Goal: Task Accomplishment & Management: Manage account settings

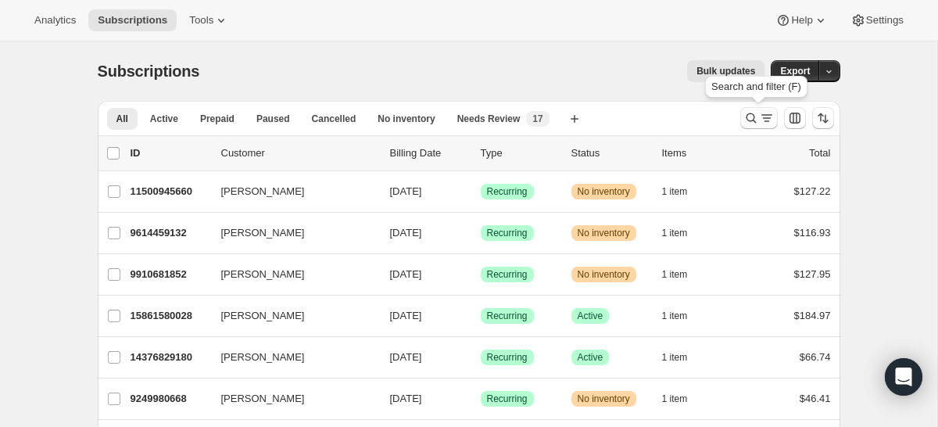
click at [754, 116] on icon "Search and filter results" at bounding box center [751, 118] width 10 height 10
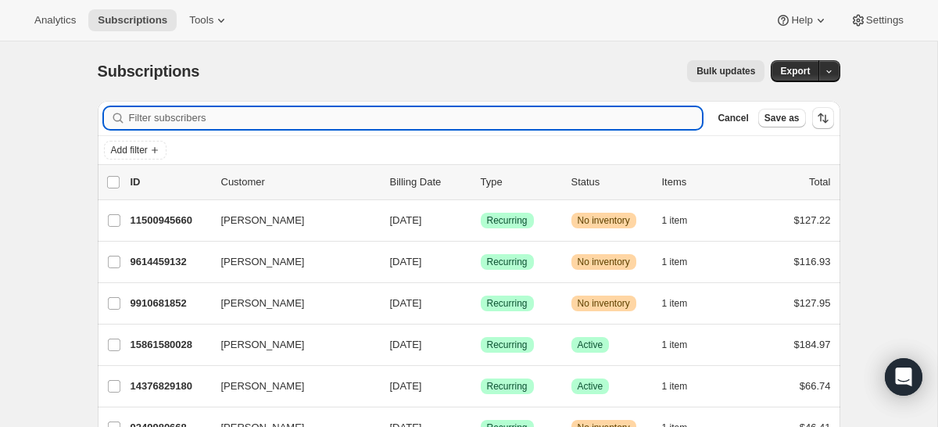
click at [445, 120] on input "Filter subscribers" at bounding box center [416, 118] width 574 height 22
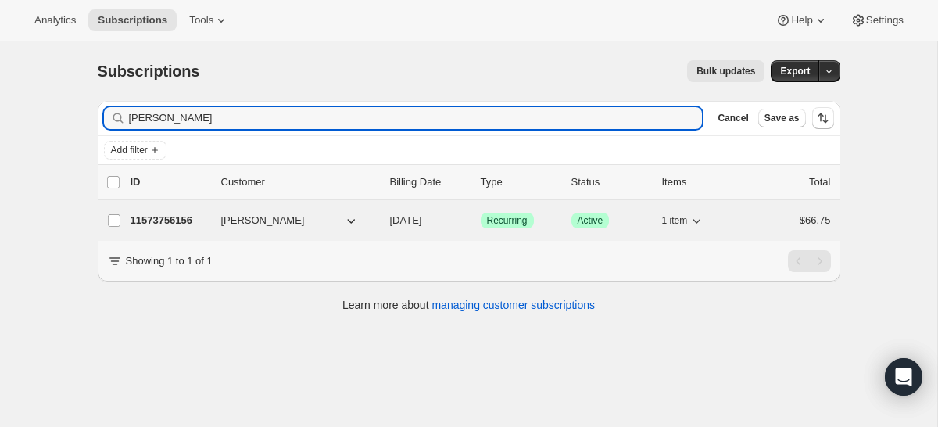
type input "[PERSON_NAME]"
click at [235, 225] on span "[PERSON_NAME]" at bounding box center [263, 221] width 84 height 16
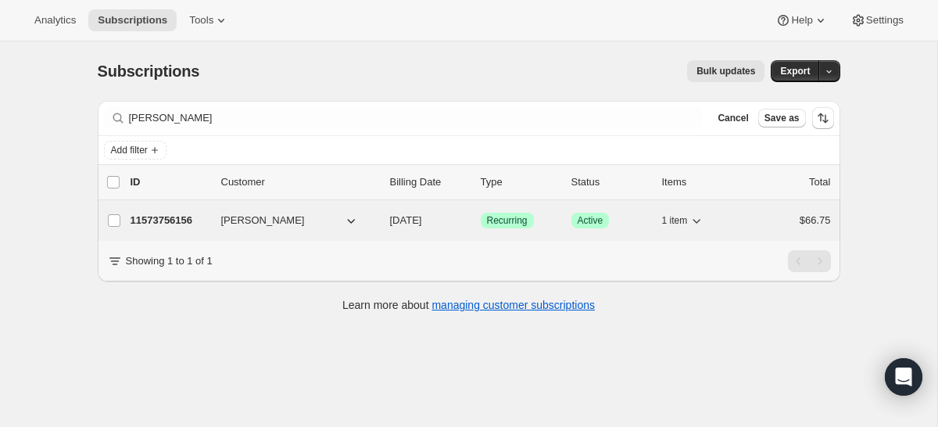
click at [142, 226] on p "11573756156" at bounding box center [170, 221] width 78 height 16
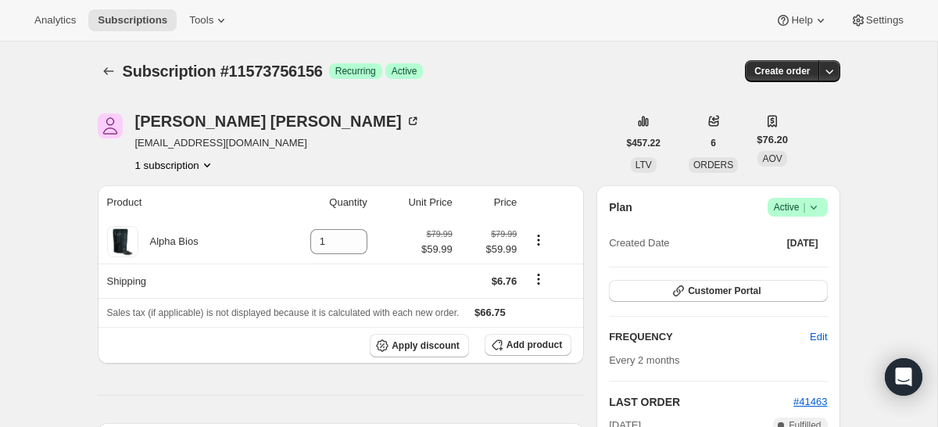
click at [793, 212] on span "Active |" at bounding box center [798, 207] width 48 height 16
click at [789, 268] on span "Cancel subscription" at bounding box center [793, 265] width 88 height 12
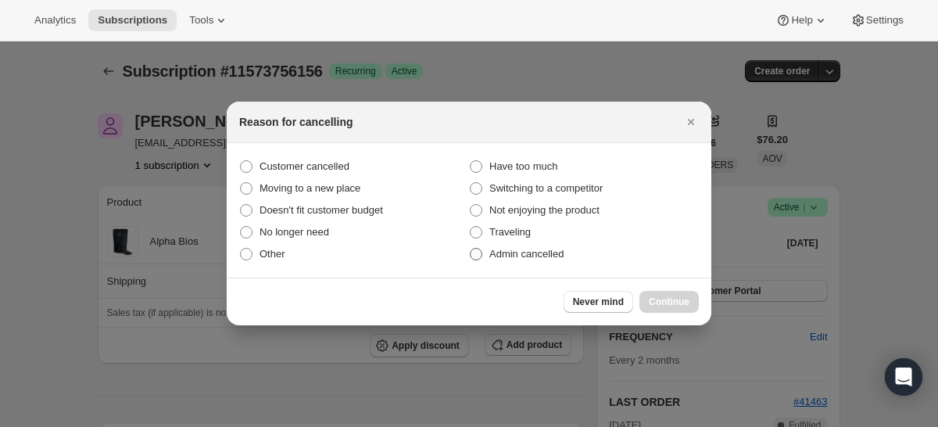
click at [546, 256] on span "Admin cancelled" at bounding box center [526, 254] width 74 height 12
click at [471, 249] on input "Admin cancelled" at bounding box center [470, 248] width 1 height 1
radio input "true"
click at [683, 303] on span "Continue" at bounding box center [669, 302] width 41 height 13
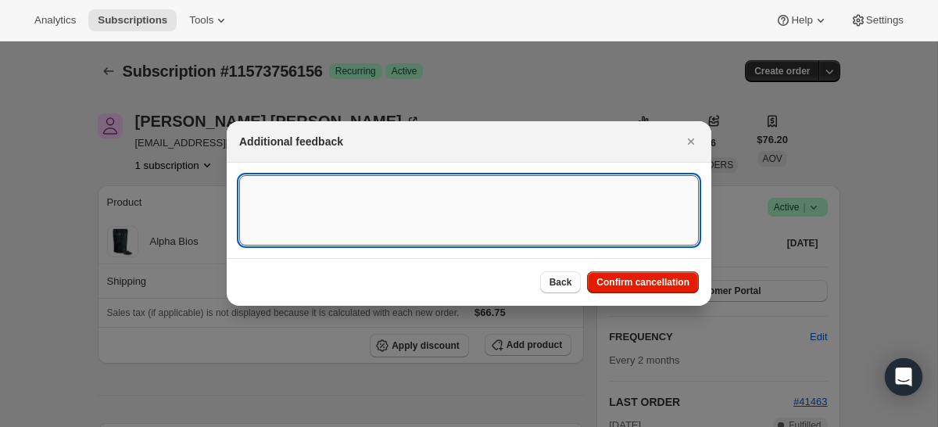
click at [512, 237] on textarea ":rbv:" at bounding box center [469, 210] width 460 height 70
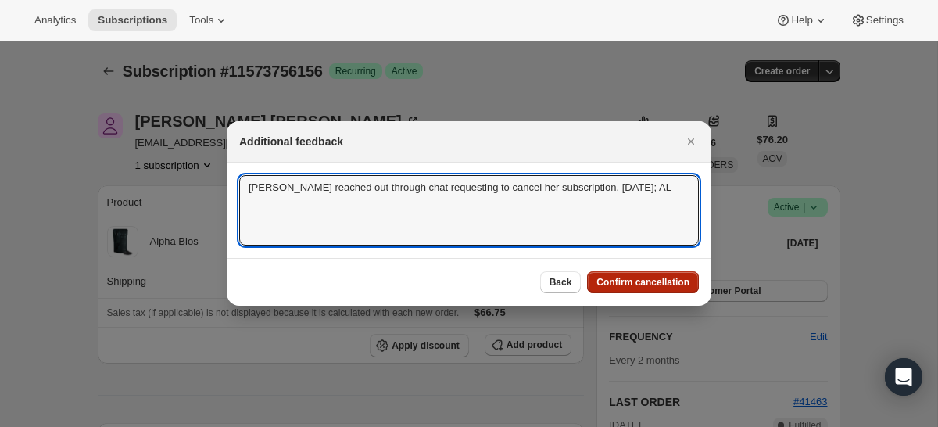
type textarea "[PERSON_NAME] reached out through chat requesting to cancel her subscription. […"
click at [651, 282] on span "Confirm cancellation" at bounding box center [643, 282] width 93 height 13
